Goal: Navigation & Orientation: Find specific page/section

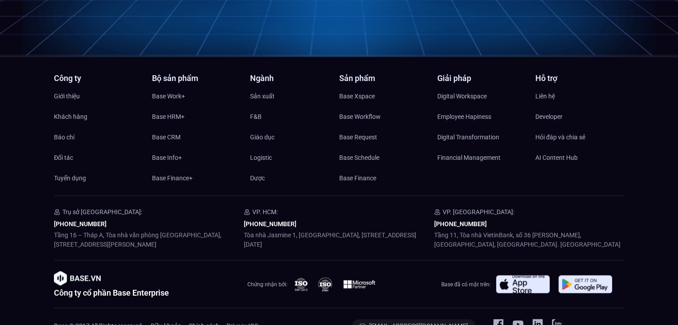
scroll to position [4301, 0]
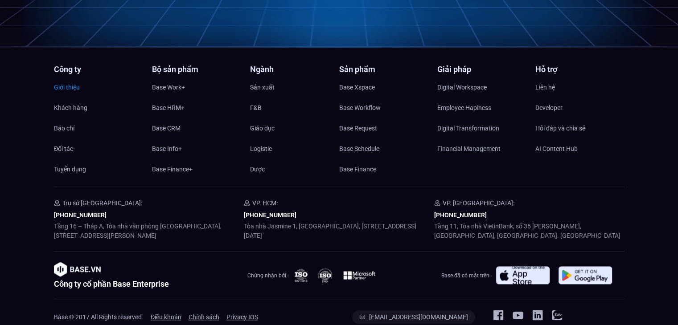
click at [72, 81] on span "Giới thiệu" at bounding box center [67, 87] width 26 height 13
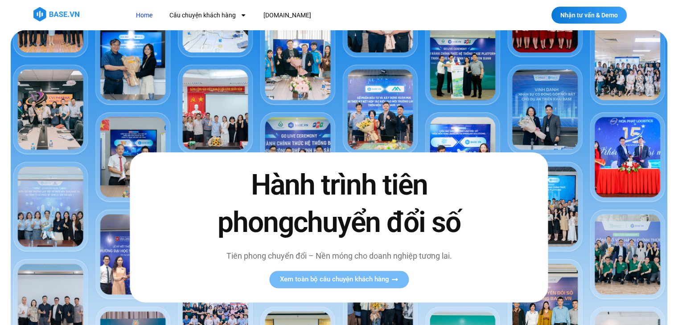
scroll to position [7, 0]
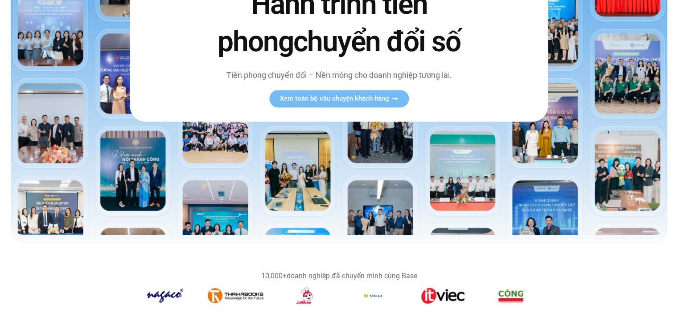
scroll to position [143, 0]
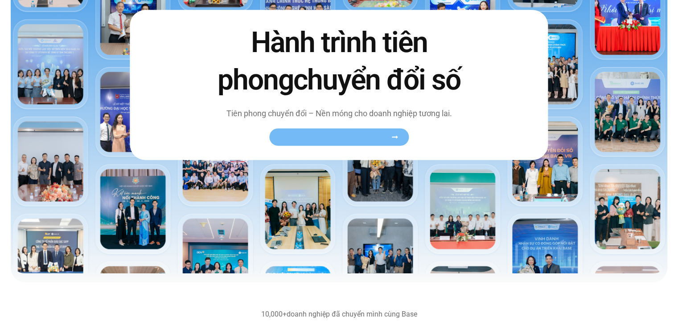
click at [324, 134] on span "Xem toàn bộ câu chuyện khách hàng" at bounding box center [334, 137] width 109 height 7
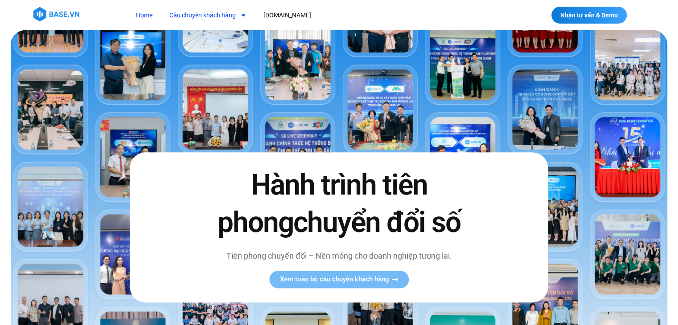
click at [207, 13] on link "Câu chuyện khách hàng" at bounding box center [208, 15] width 90 height 16
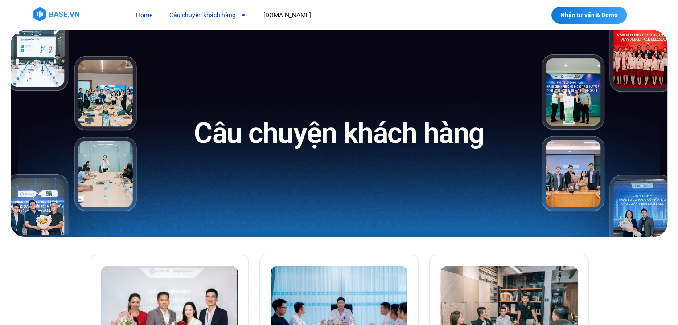
click at [149, 15] on link "Home" at bounding box center [144, 15] width 30 height 16
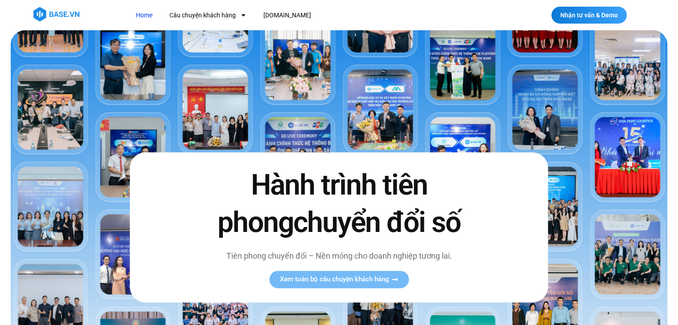
click at [59, 10] on img at bounding box center [56, 14] width 46 height 14
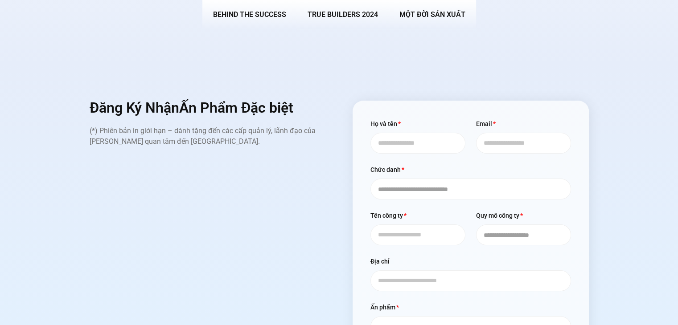
scroll to position [3523, 0]
